Goal: Obtain resource: Download file/media

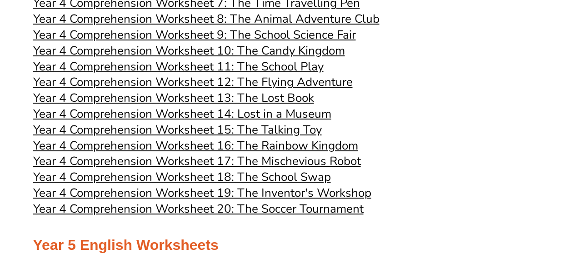
scroll to position [2037, 0]
click at [208, 213] on span "Year 4 Comprehension Worksheet 20: The Soccer Tournament" at bounding box center [198, 209] width 331 height 16
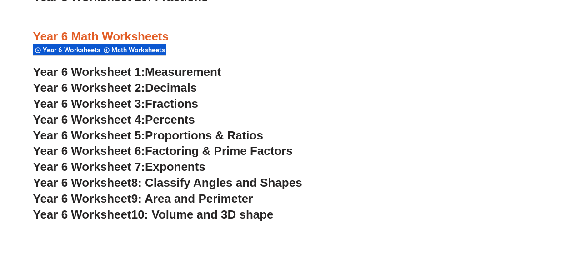
scroll to position [2081, 0]
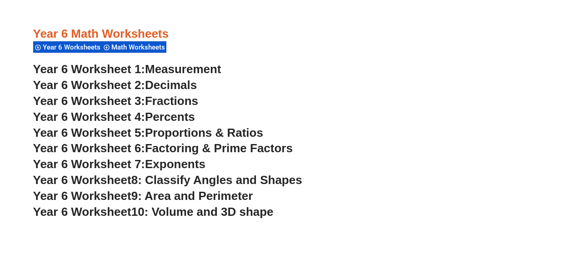
click at [163, 163] on span "Exponents" at bounding box center [175, 164] width 60 height 14
